Goal: Browse casually

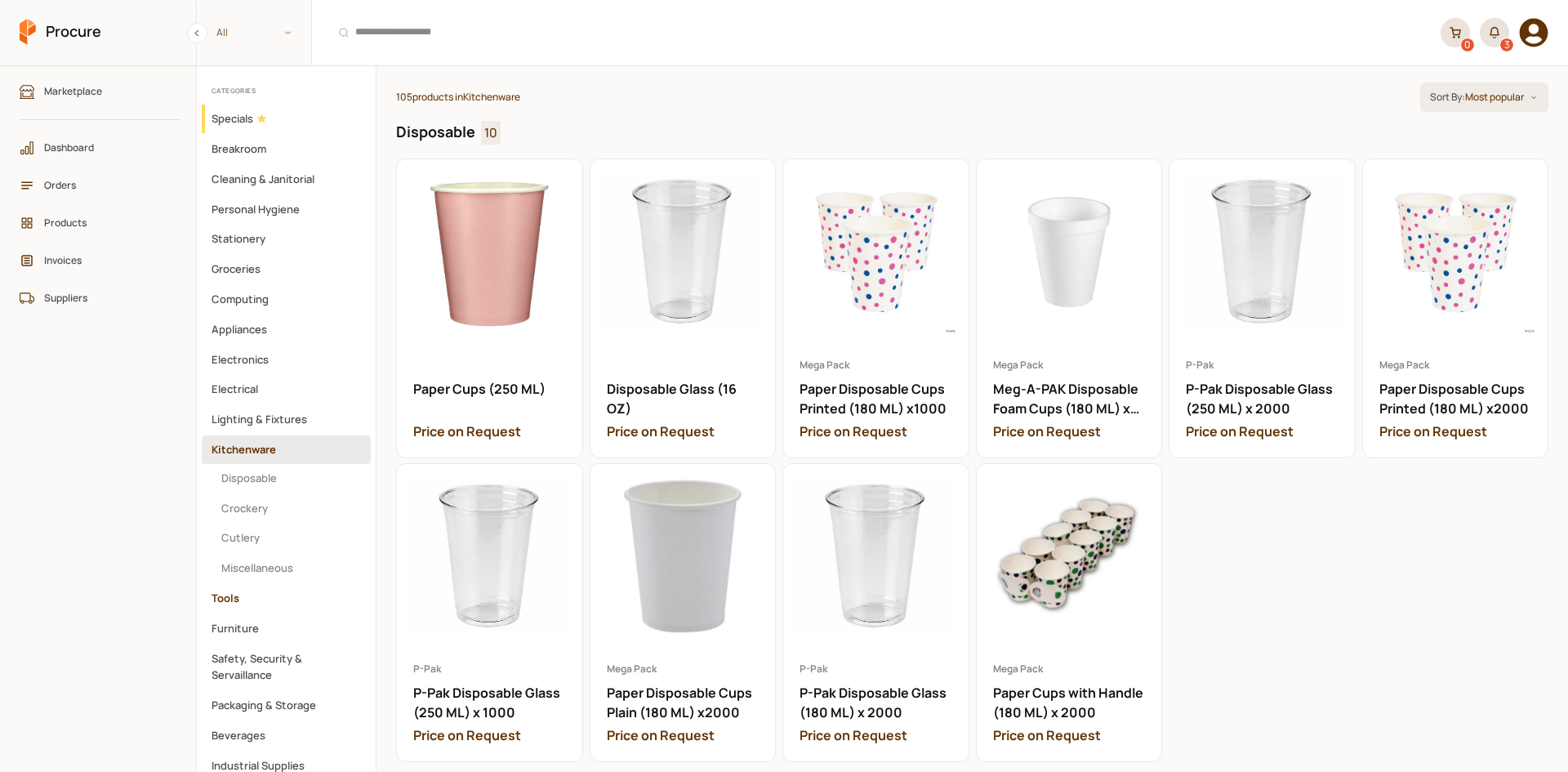
click at [247, 599] on button "Tools" at bounding box center [286, 598] width 169 height 29
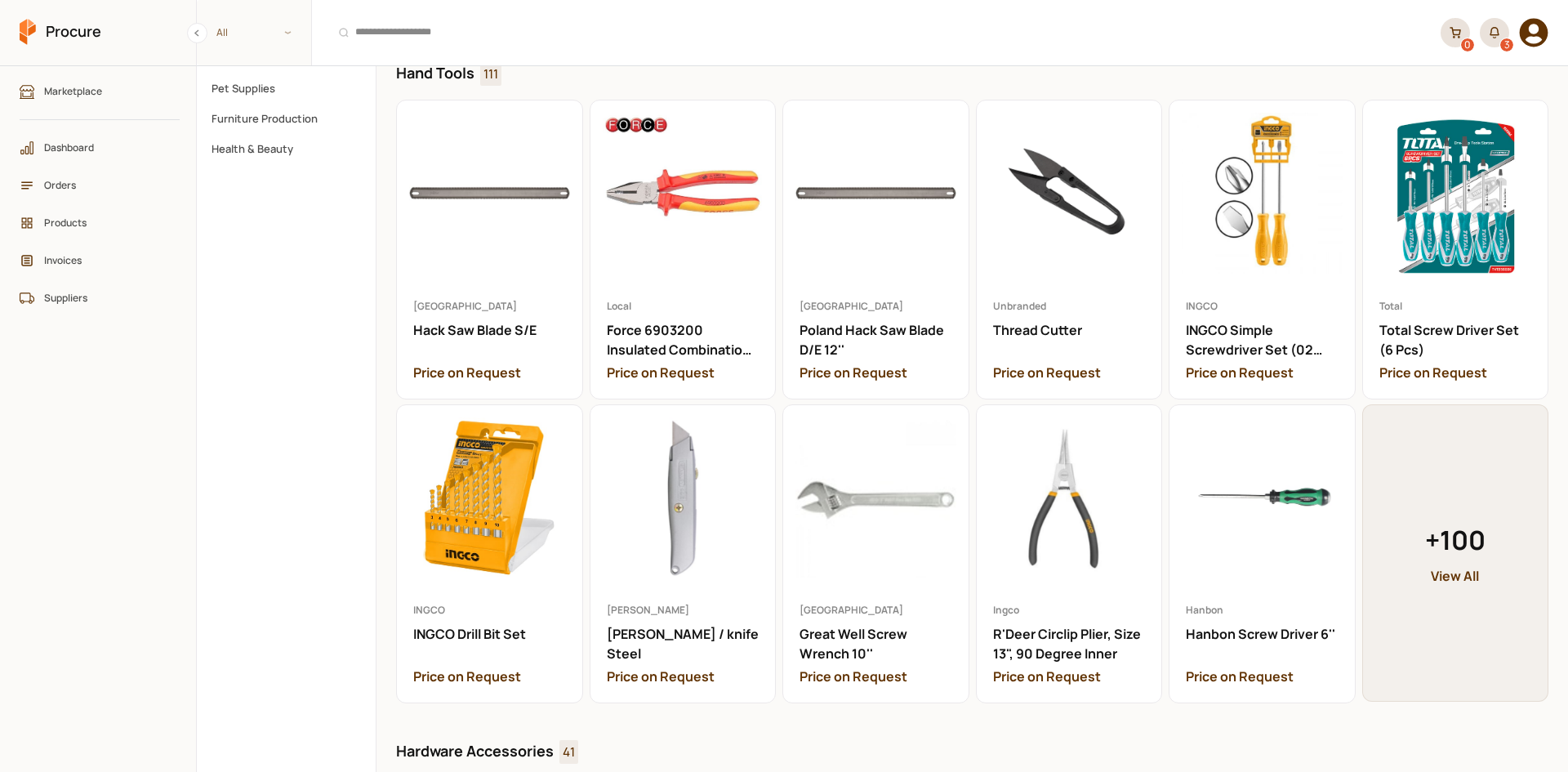
scroll to position [735, 0]
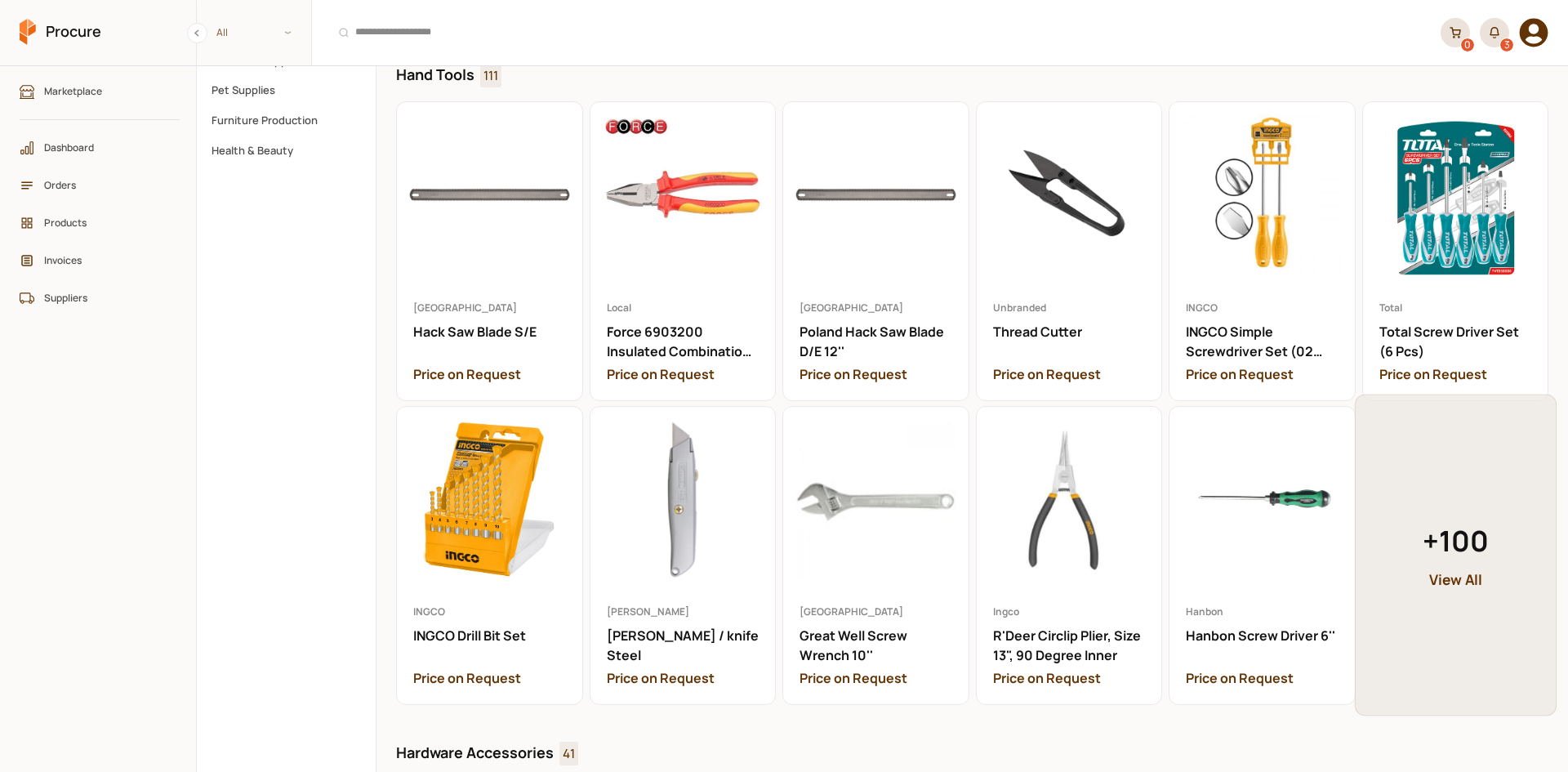
click at [1448, 505] on link "+ 100 View All" at bounding box center [1455, 555] width 202 height 321
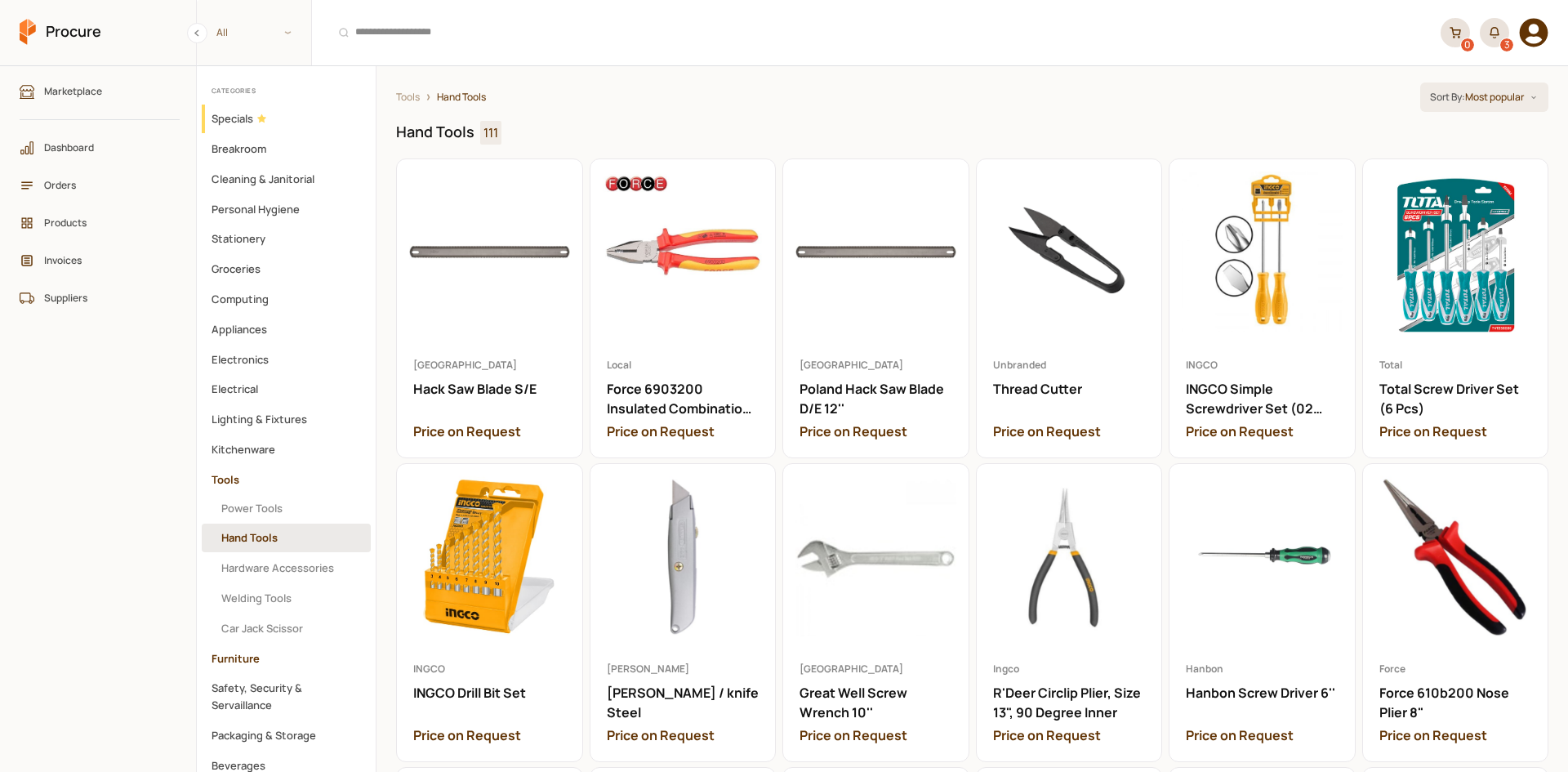
click at [222, 658] on button "Furniture" at bounding box center [286, 658] width 169 height 29
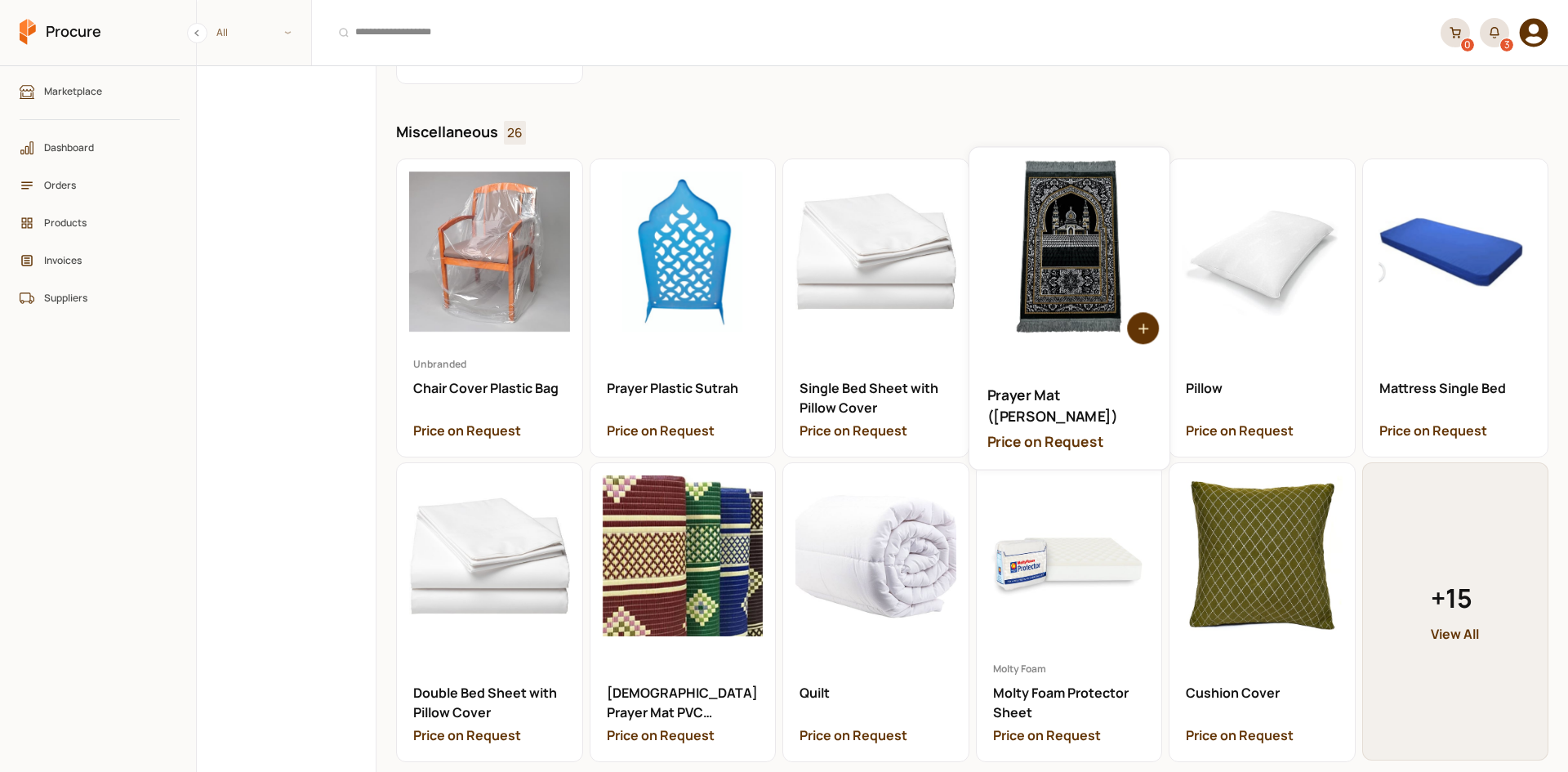
scroll to position [2483, 0]
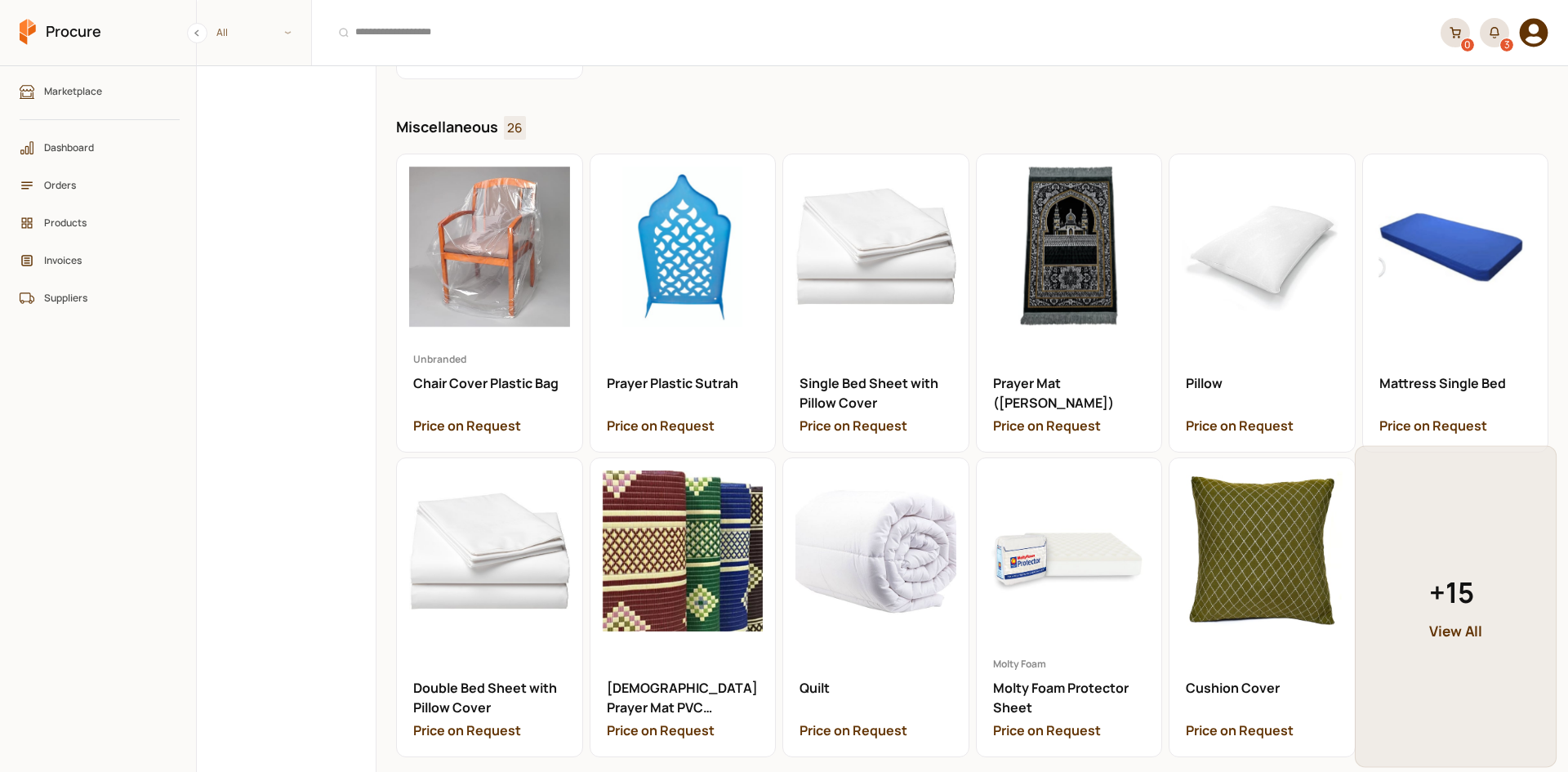
click at [1471, 638] on link "+ 15 View All" at bounding box center [1455, 607] width 202 height 321
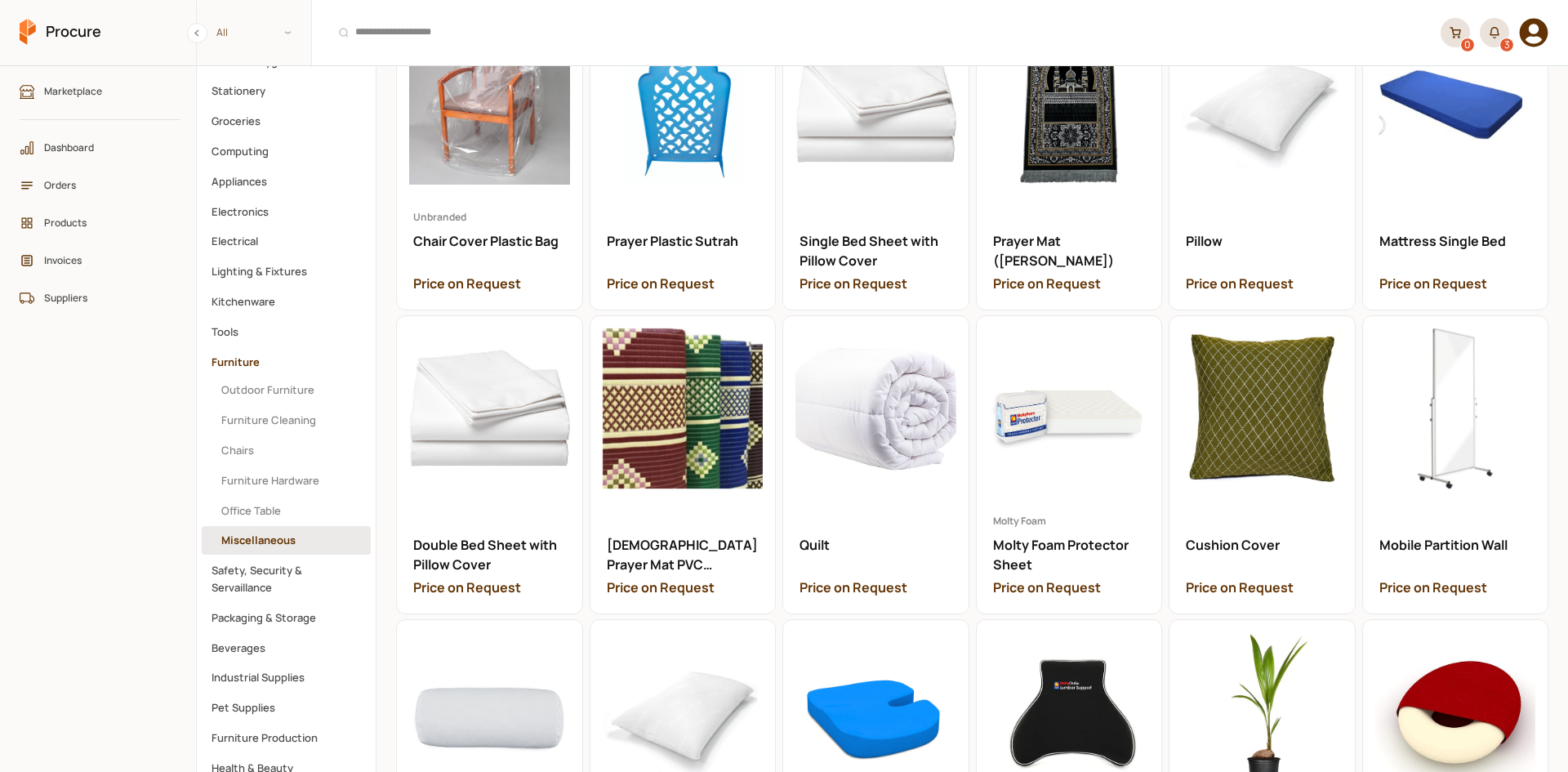
scroll to position [139, 0]
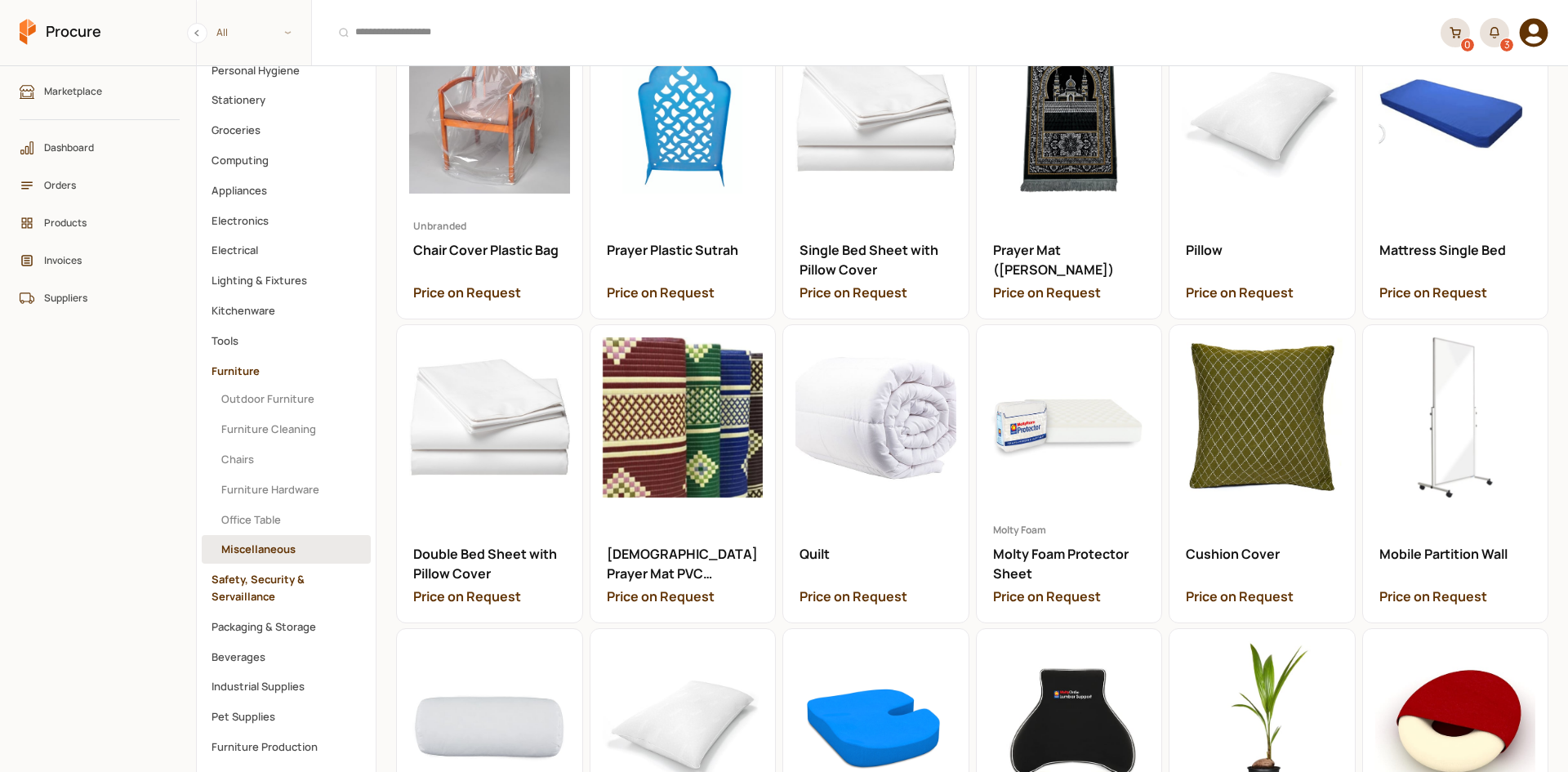
drag, startPoint x: 295, startPoint y: 574, endPoint x: 145, endPoint y: 676, distance: 181.4
click at [295, 574] on button "Safety, Security & Servaillance" at bounding box center [286, 588] width 169 height 45
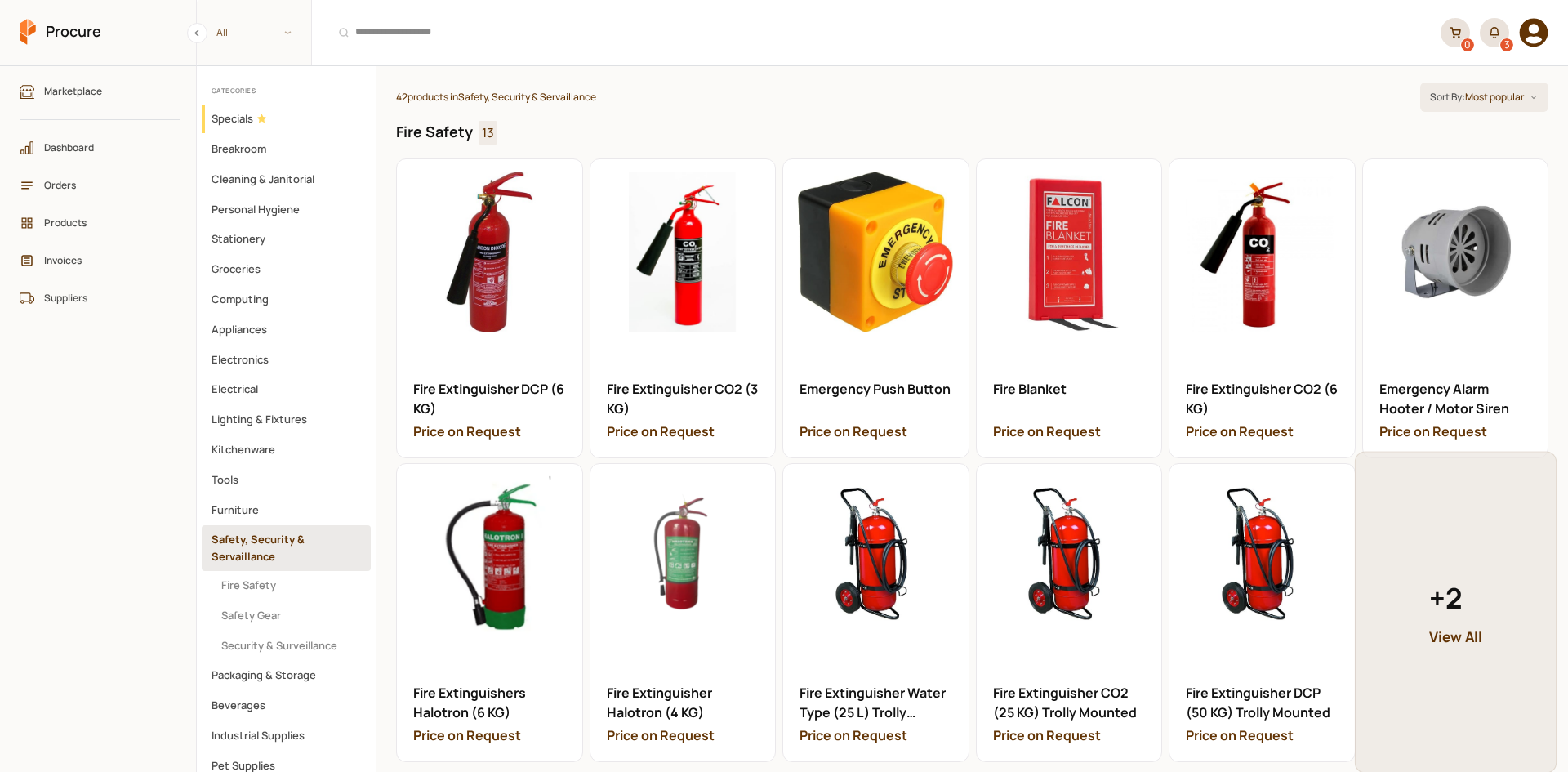
click at [1413, 535] on link "+ 2 View All" at bounding box center [1455, 611] width 202 height 321
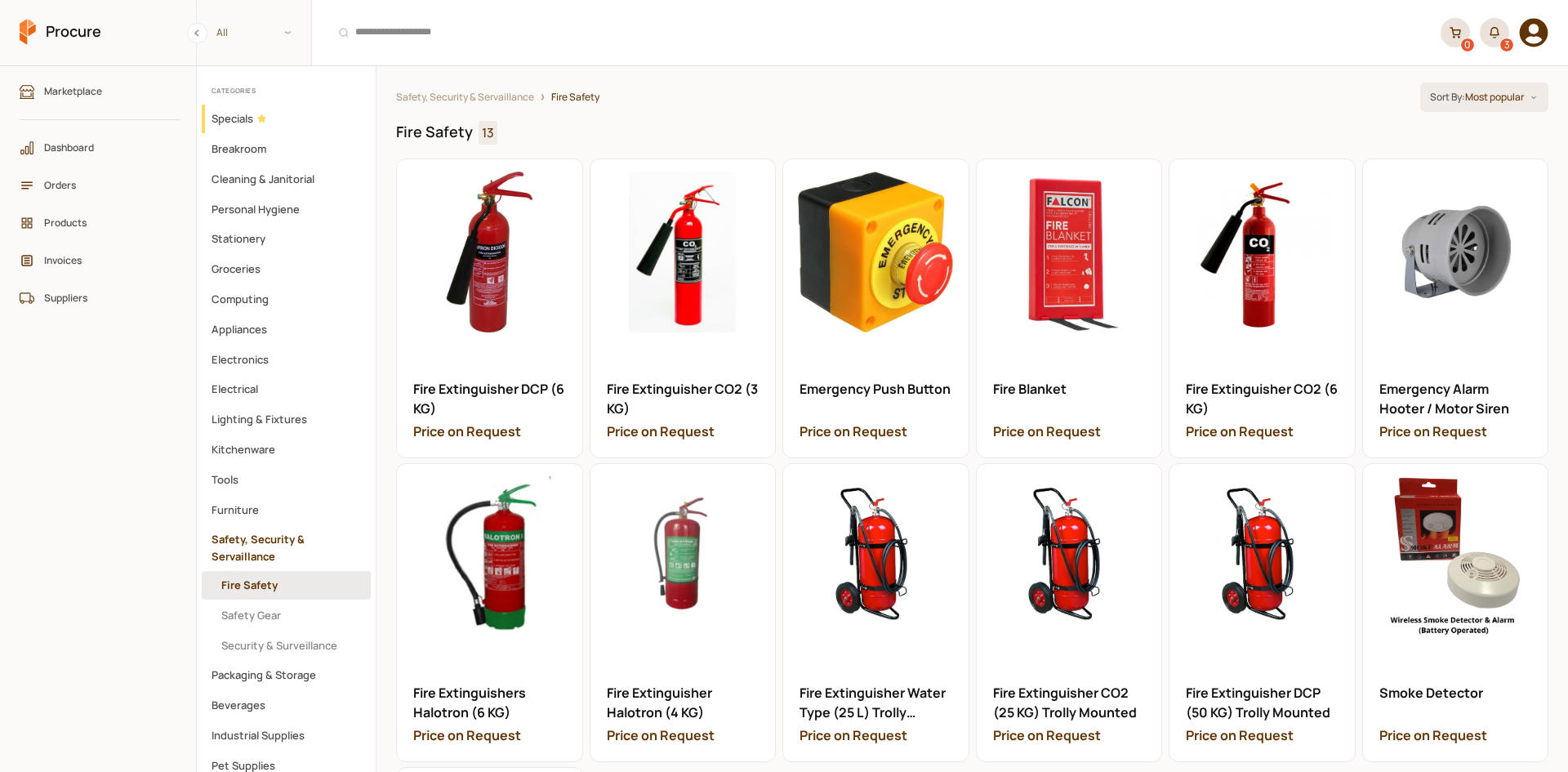
click at [261, 549] on button "Safety, Security & Servaillance" at bounding box center [286, 548] width 169 height 45
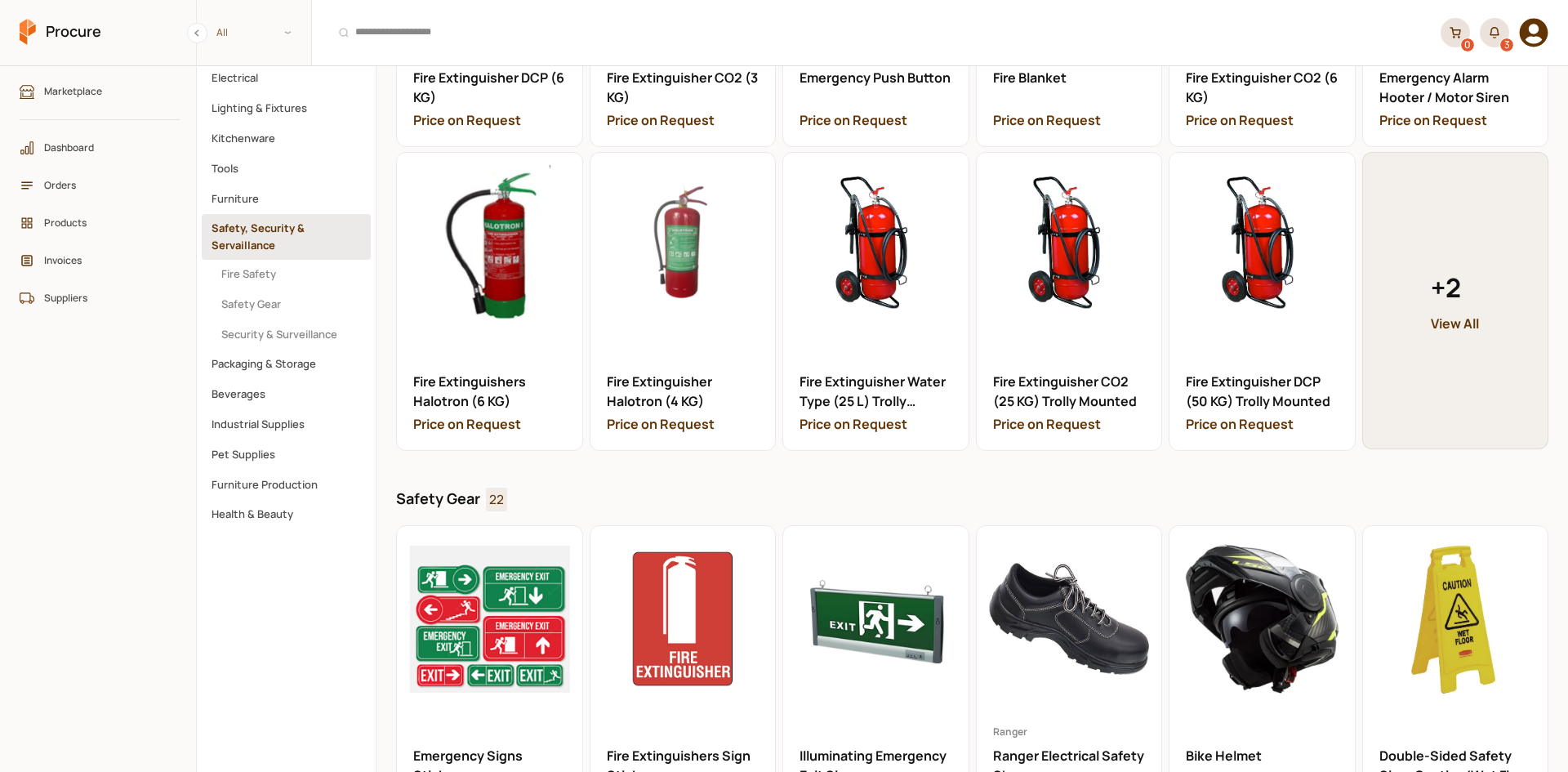
scroll to position [307, 0]
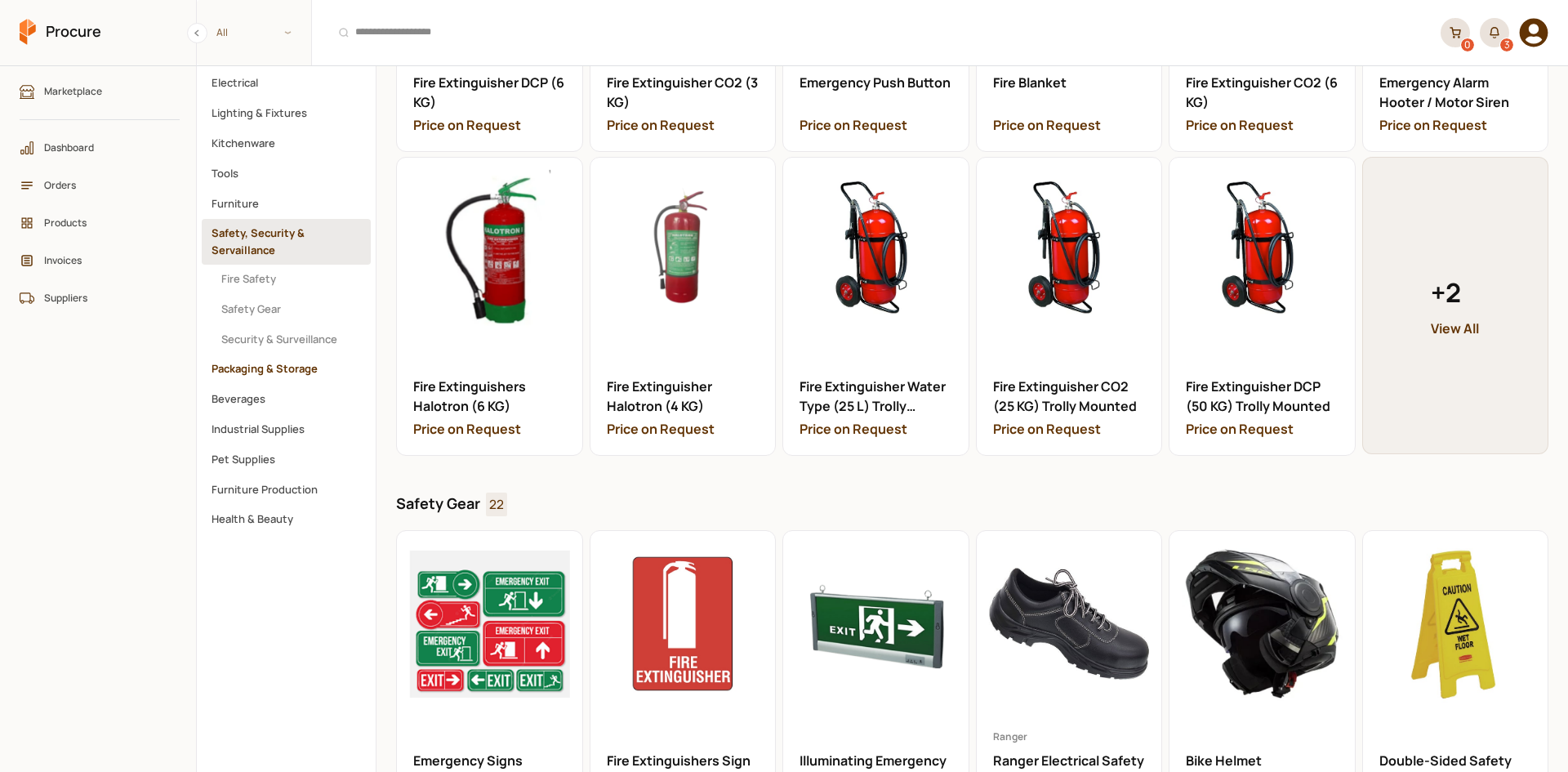
click at [267, 360] on button "Packaging & Storage" at bounding box center [286, 369] width 169 height 29
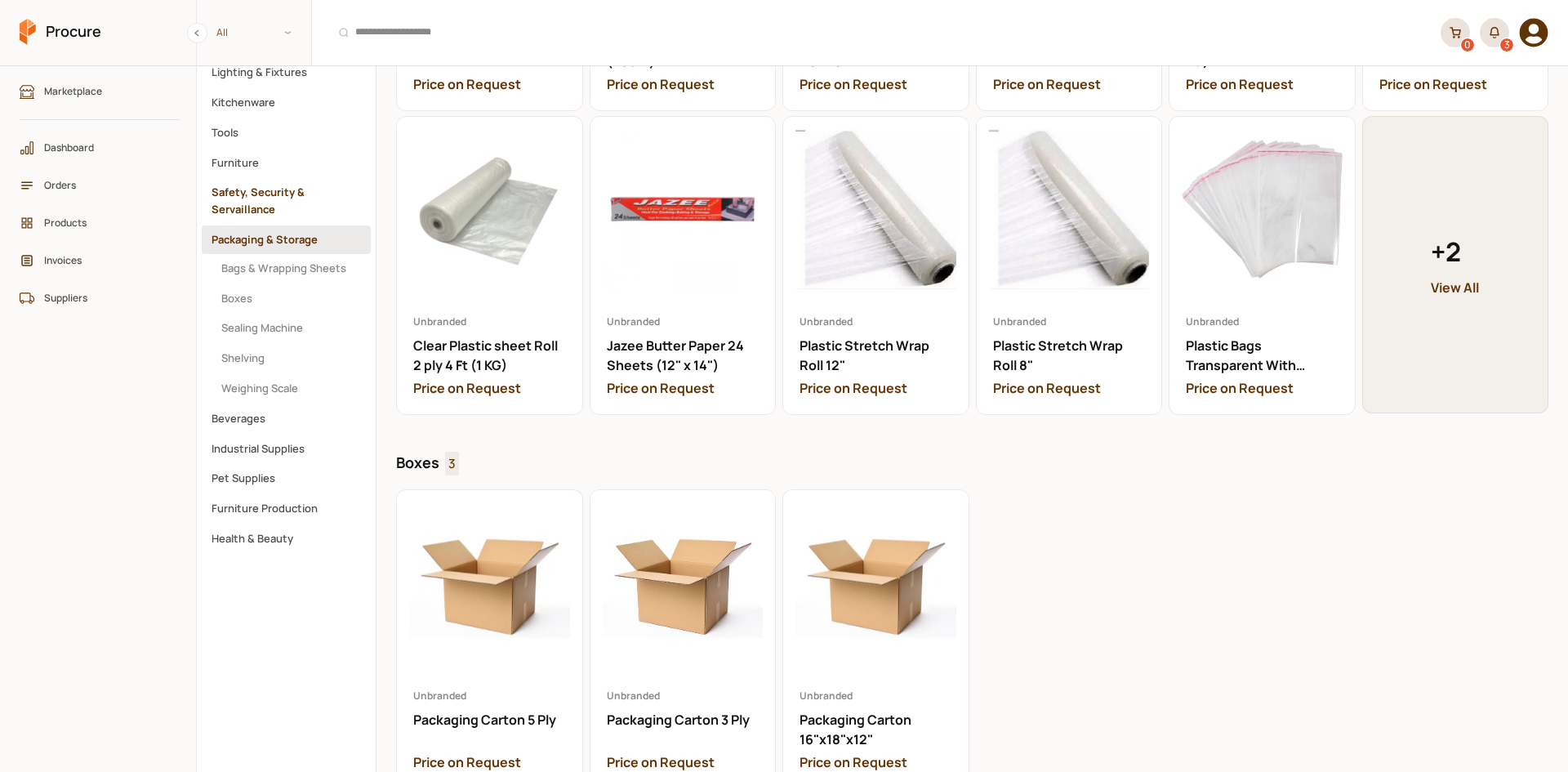
scroll to position [363, 0]
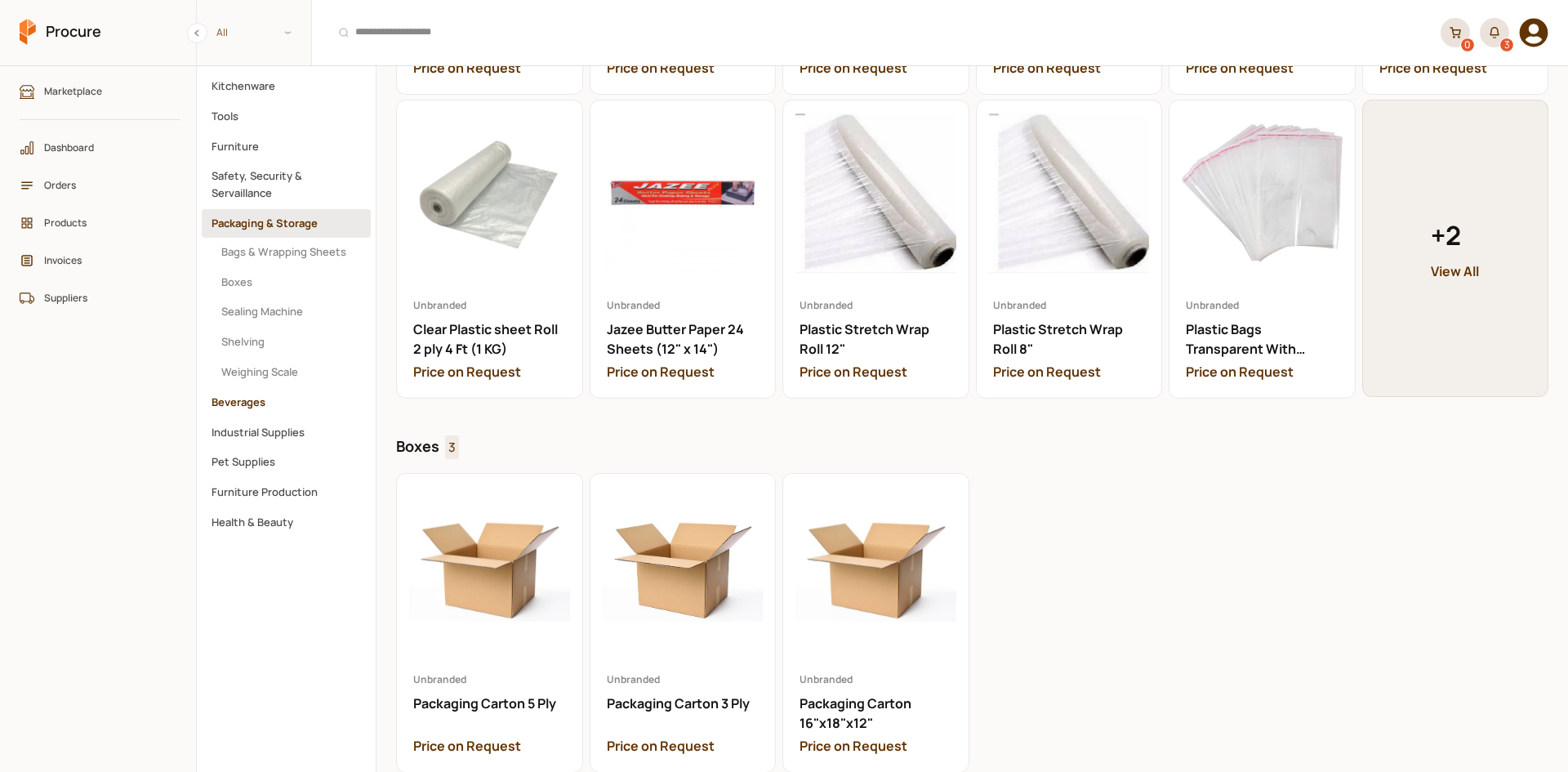
click at [273, 394] on button "Beverages" at bounding box center [286, 402] width 169 height 29
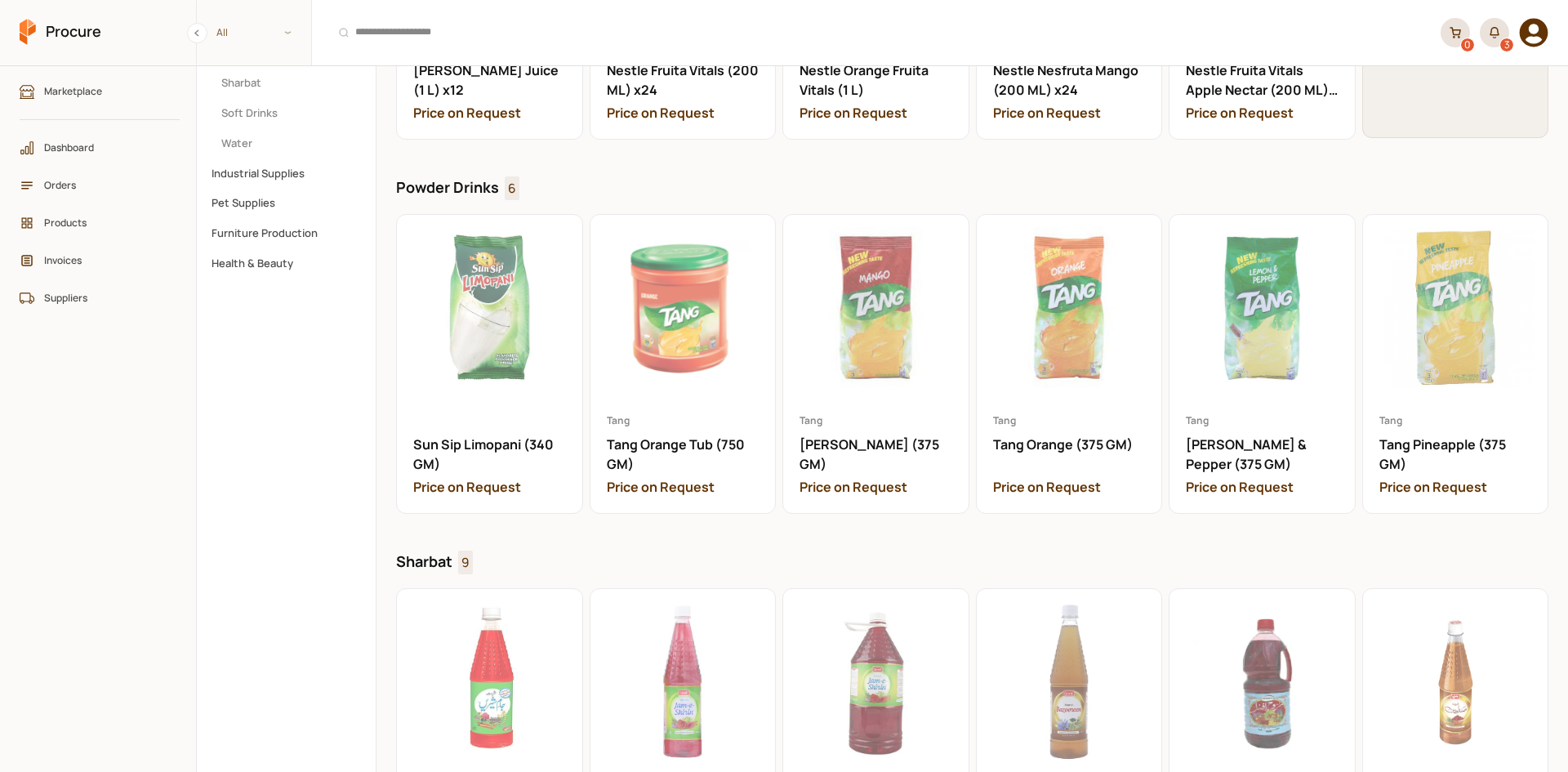
scroll to position [490, 0]
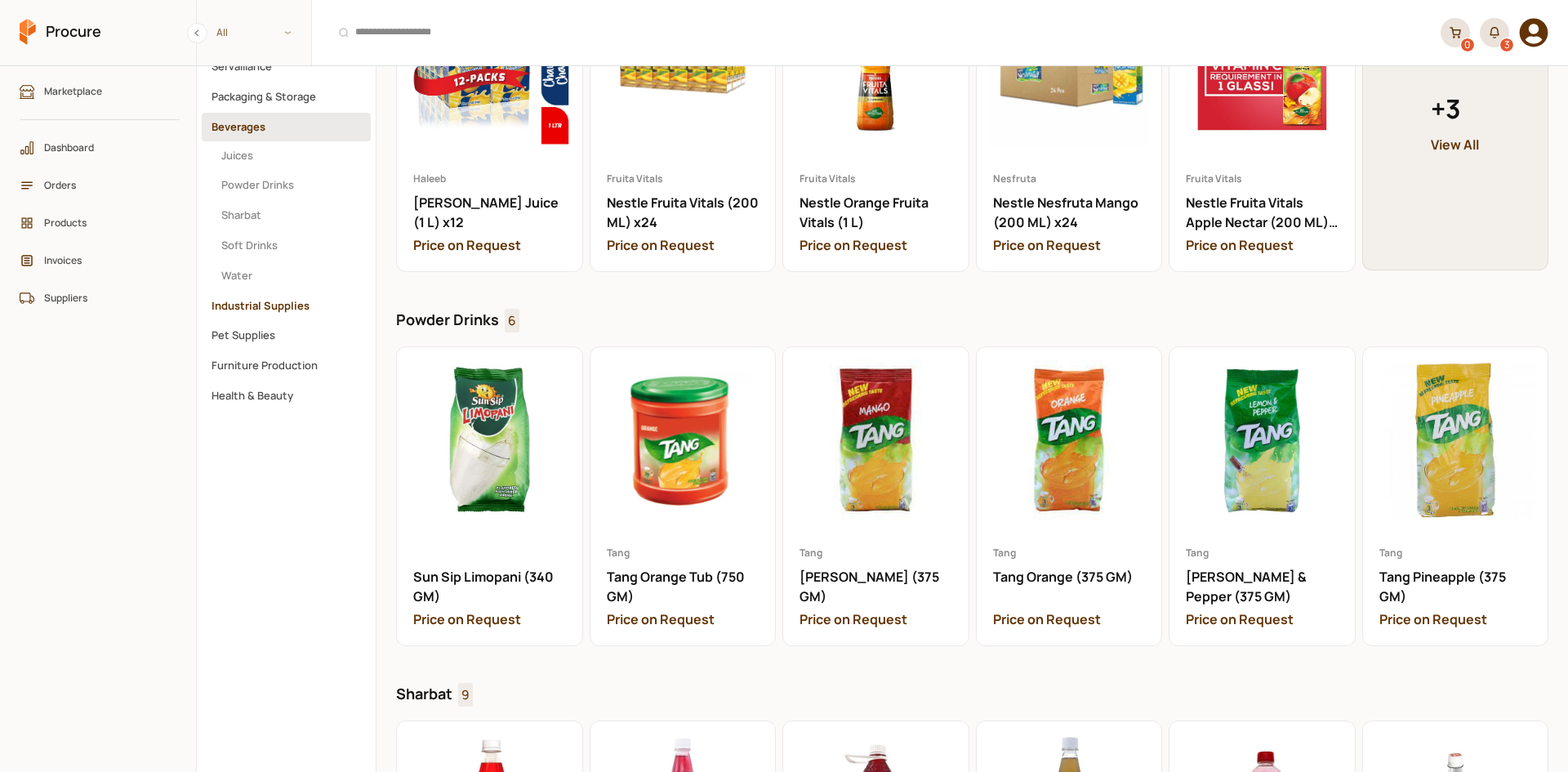
click at [257, 292] on button "Industrial Supplies" at bounding box center [286, 306] width 169 height 29
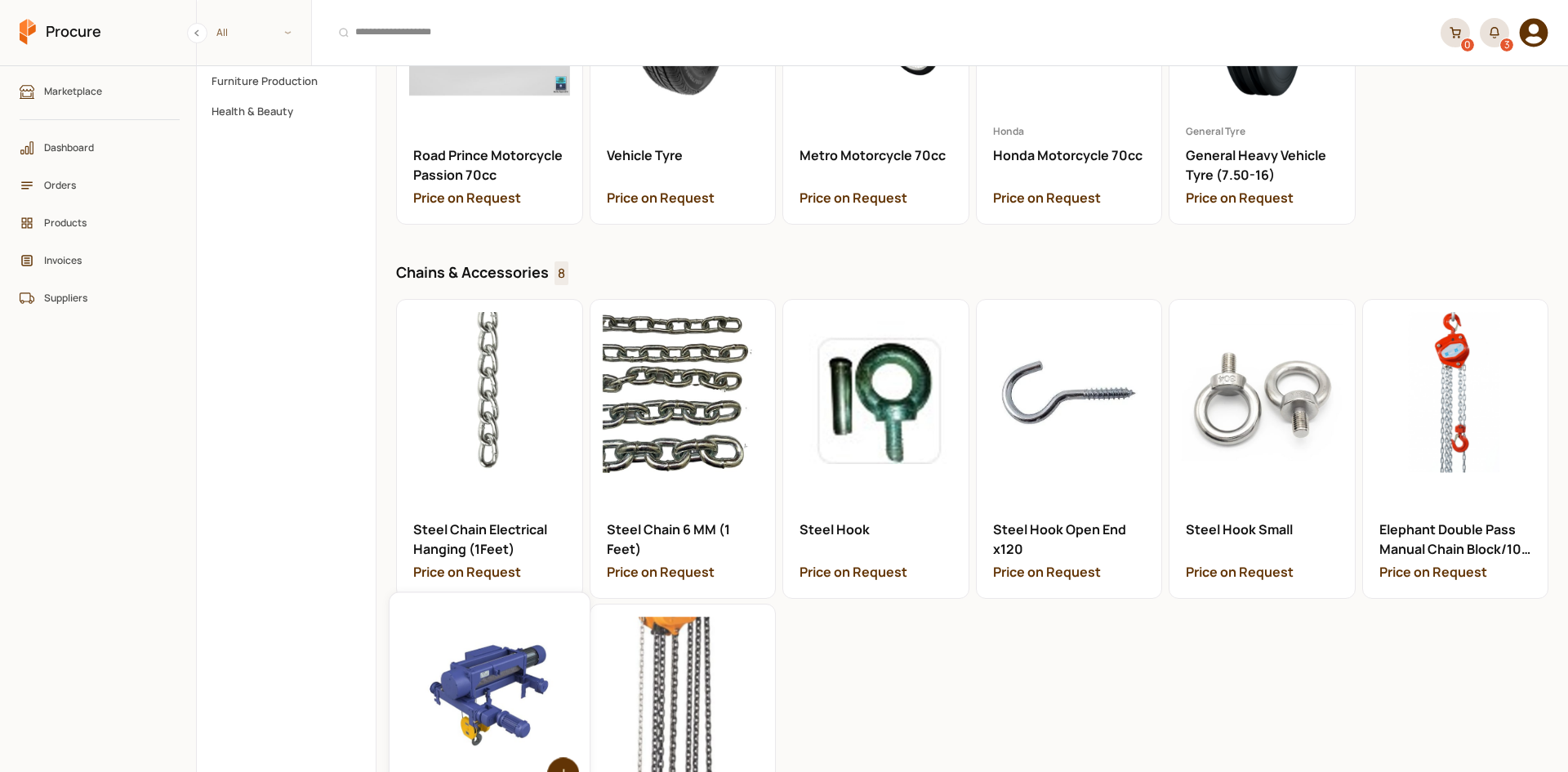
scroll to position [422, 0]
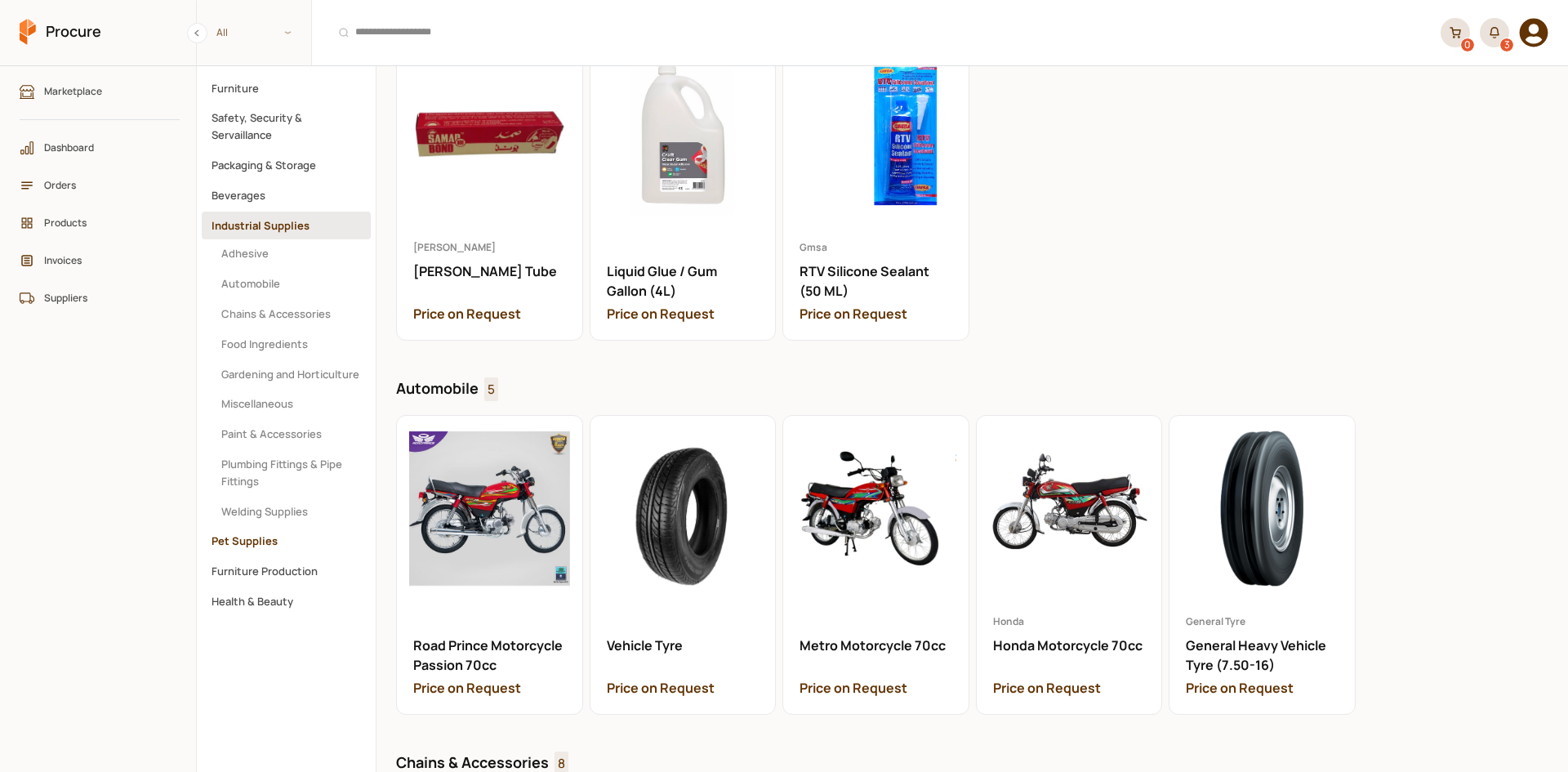
click at [282, 534] on button "Pet Supplies" at bounding box center [286, 541] width 169 height 29
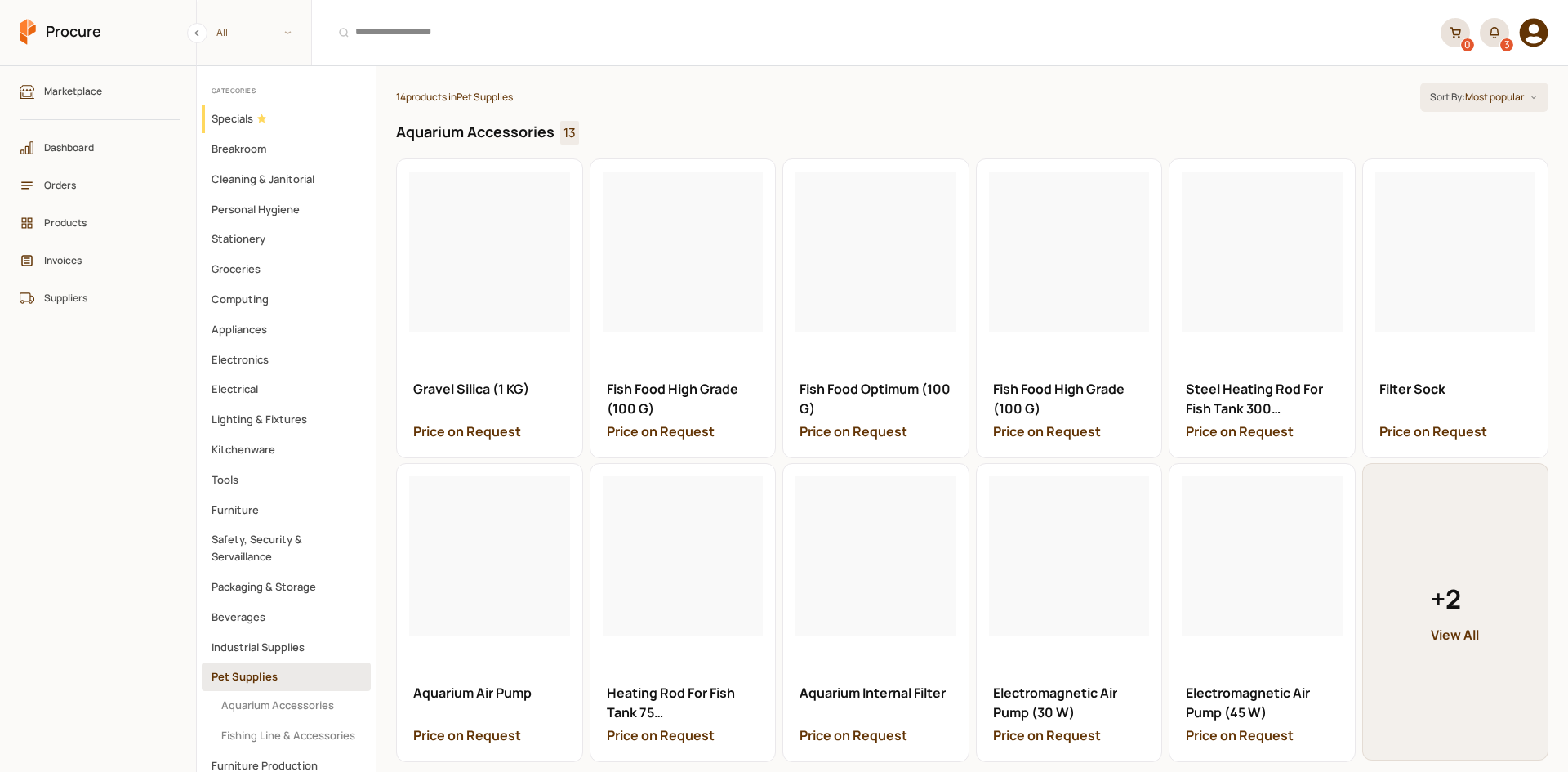
scroll to position [327, 0]
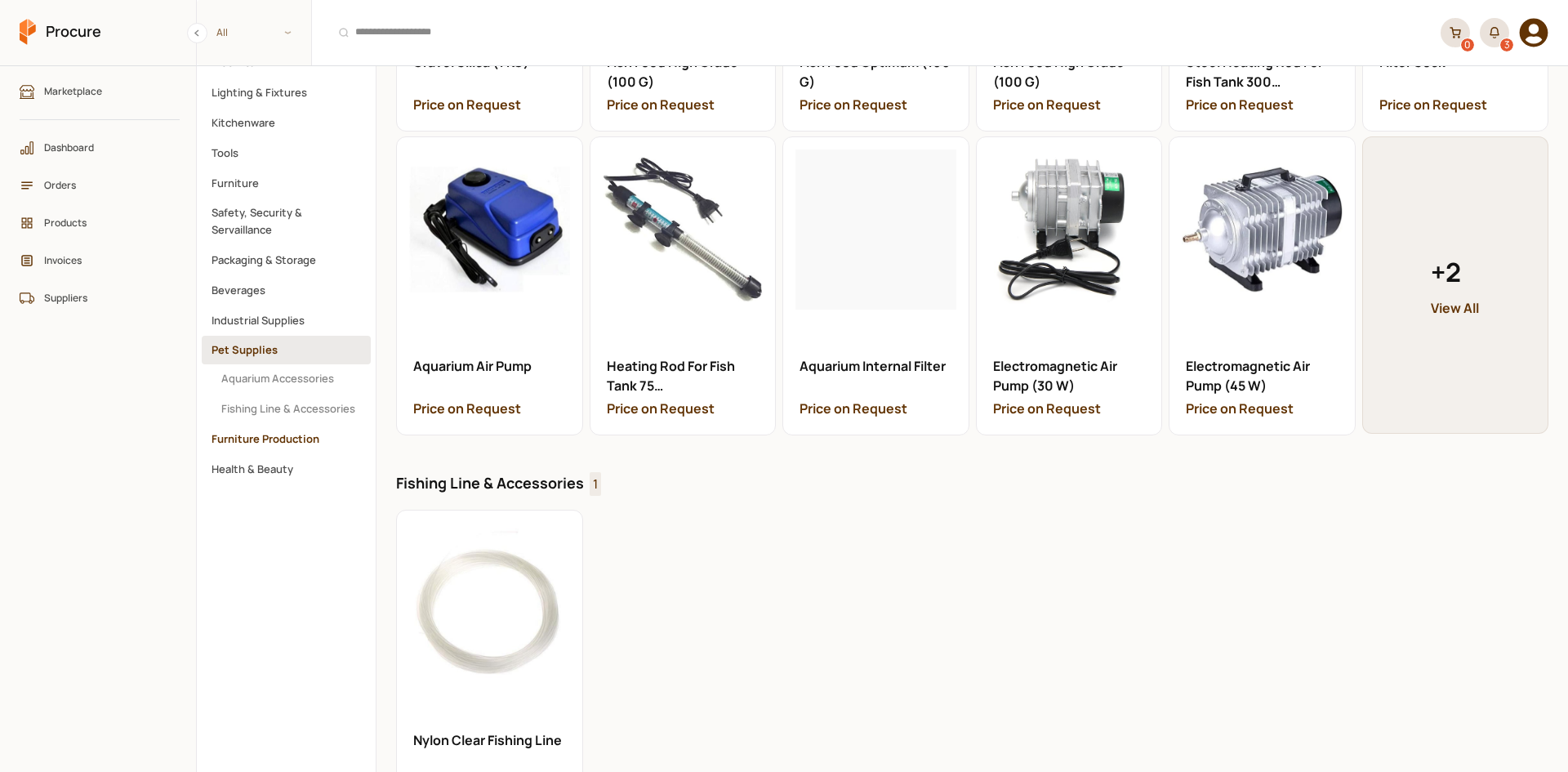
click at [280, 432] on button "Furniture Production" at bounding box center [286, 438] width 169 height 29
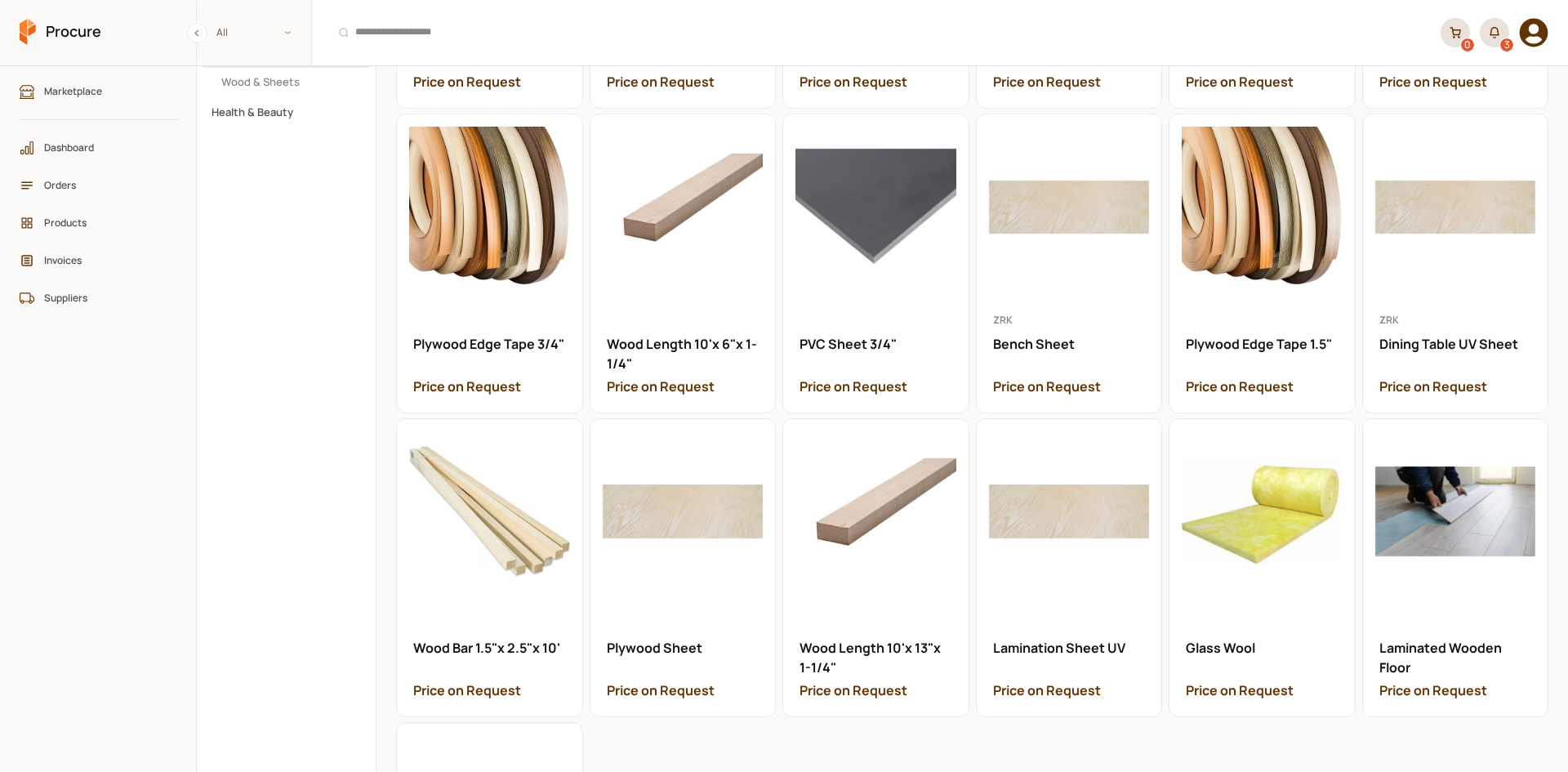
scroll to position [245, 0]
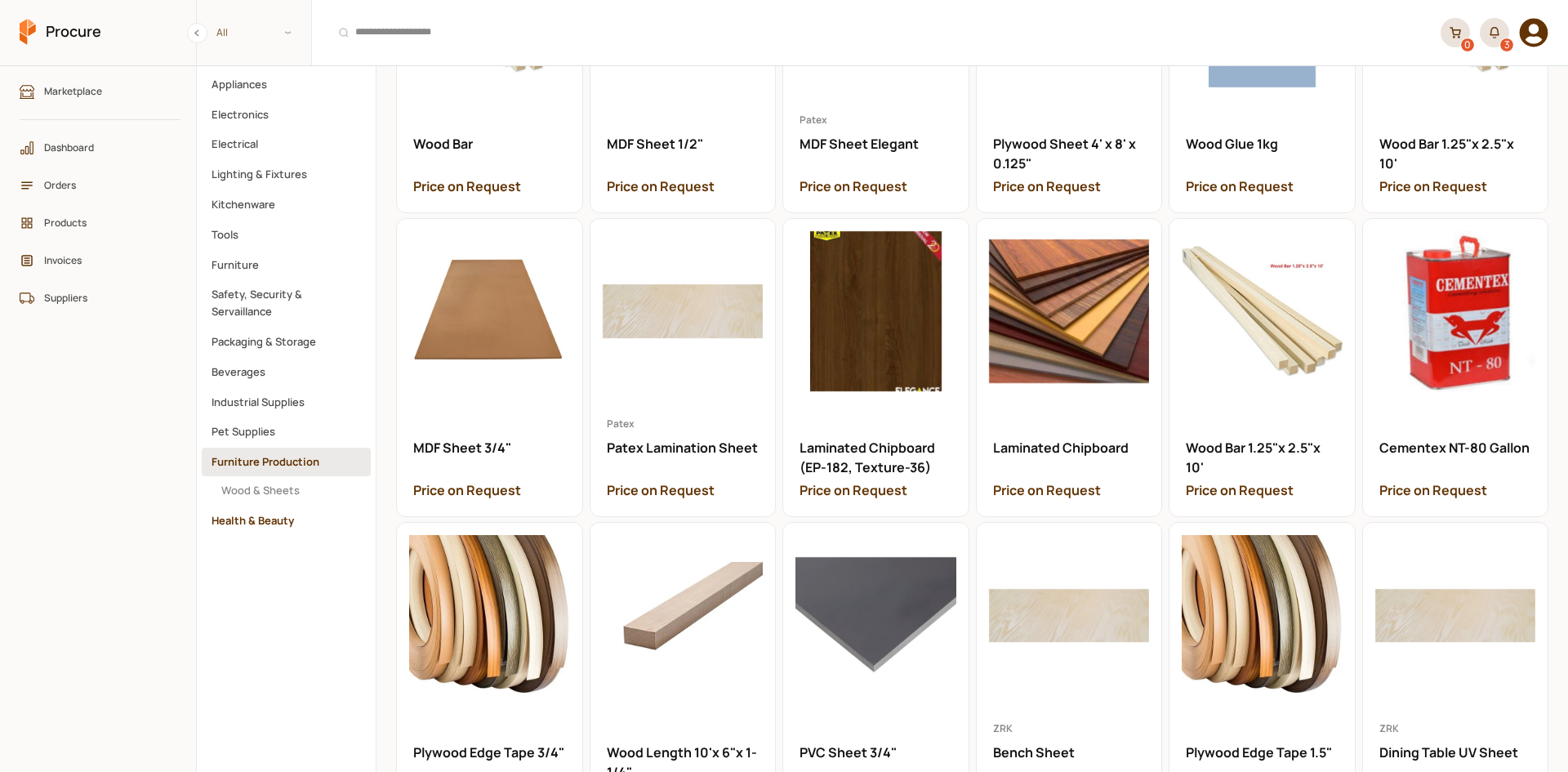
click at [284, 518] on button "Health & Beauty" at bounding box center [286, 520] width 169 height 29
